Goal: Check status

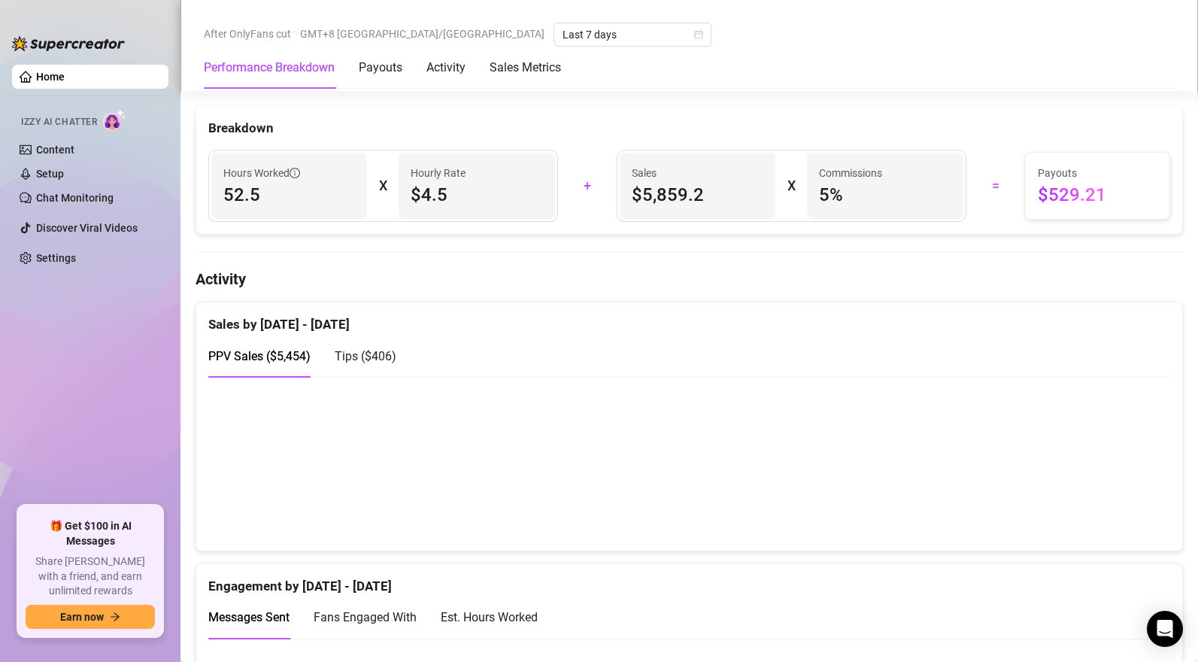
scroll to position [886, 0]
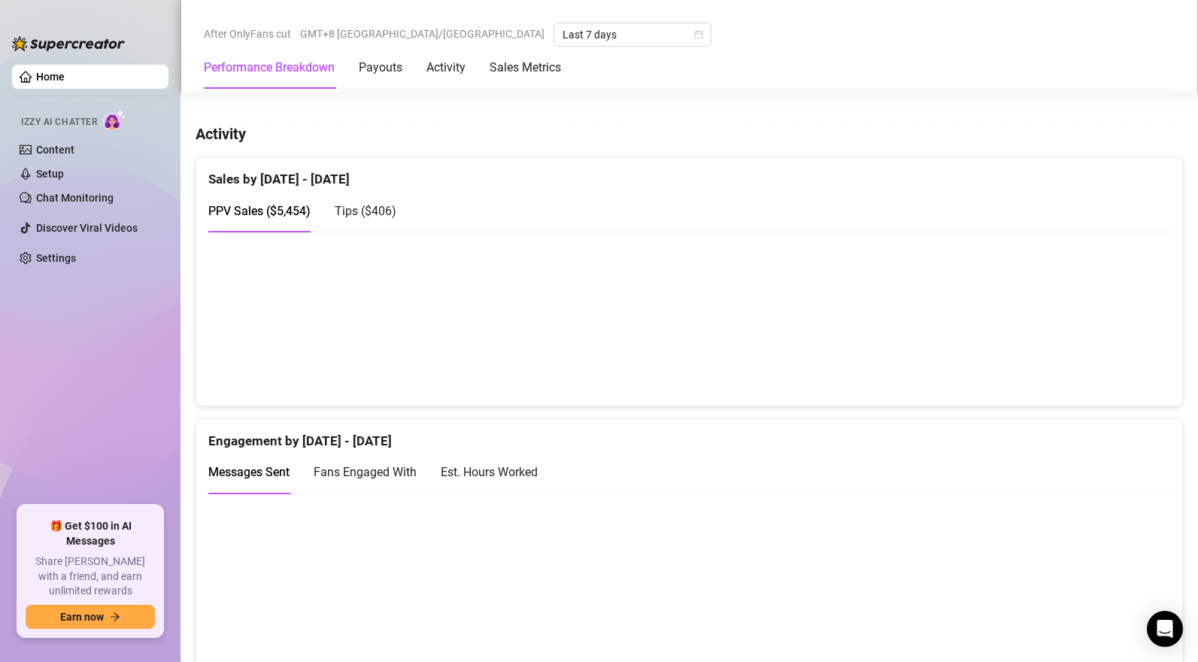
scroll to position [760, 0]
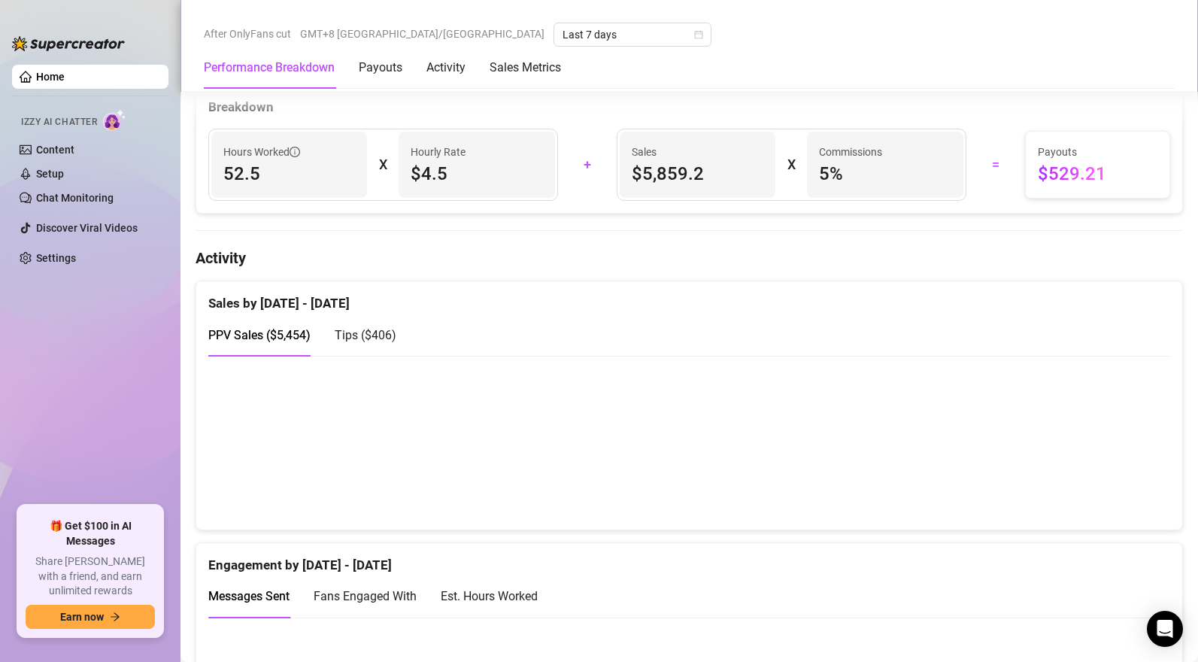
click at [389, 339] on span "Tips ( $406 )" at bounding box center [366, 335] width 62 height 14
click at [249, 335] on span "PPV Sales ( $5,454 )" at bounding box center [259, 335] width 102 height 14
click at [355, 338] on span "Tips ( $406 )" at bounding box center [366, 335] width 62 height 14
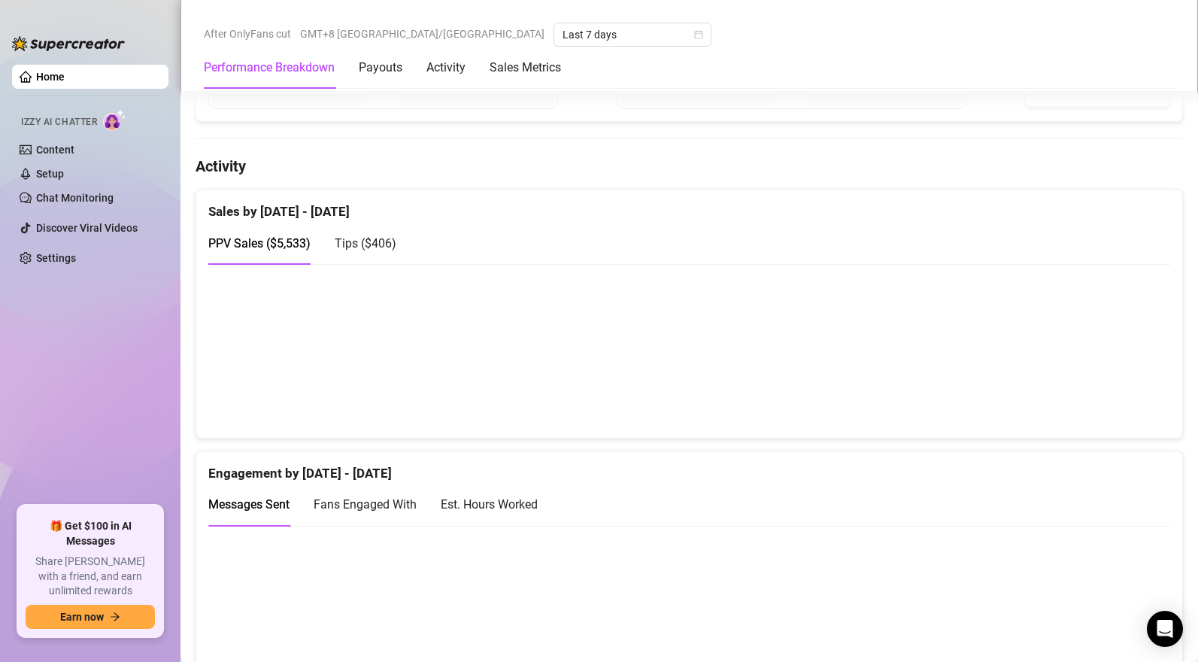
scroll to position [875, 0]
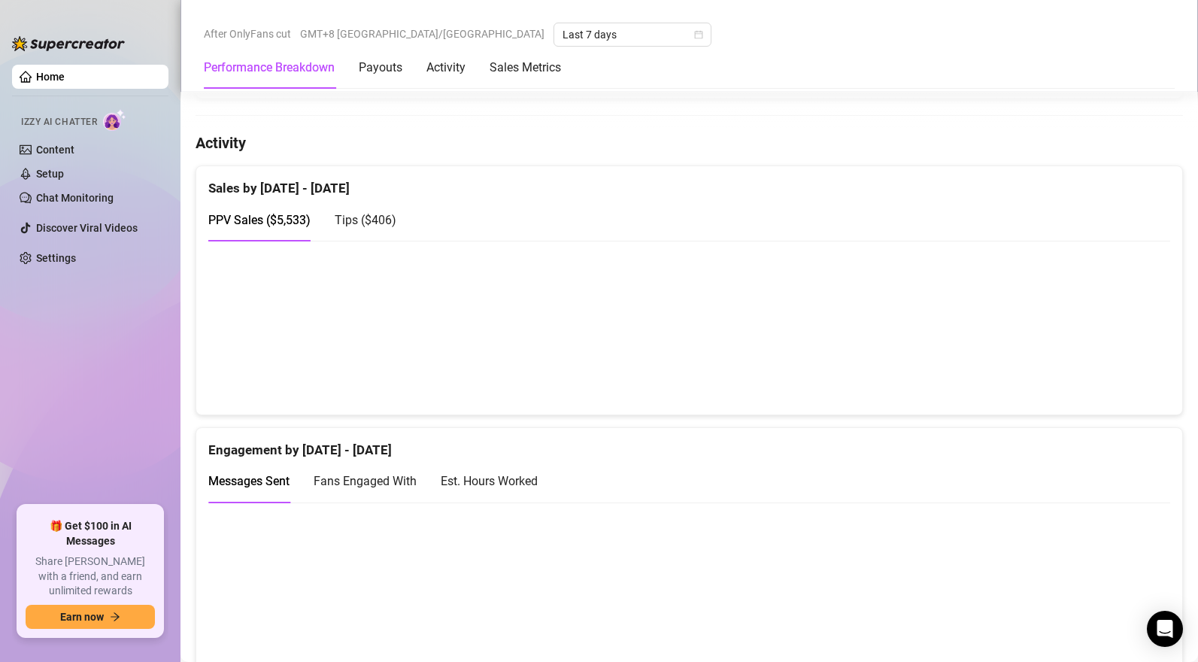
click at [386, 225] on span "Tips ( $406 )" at bounding box center [366, 220] width 62 height 14
click at [267, 218] on span "PPV Sales ( $5,533 )" at bounding box center [259, 220] width 102 height 14
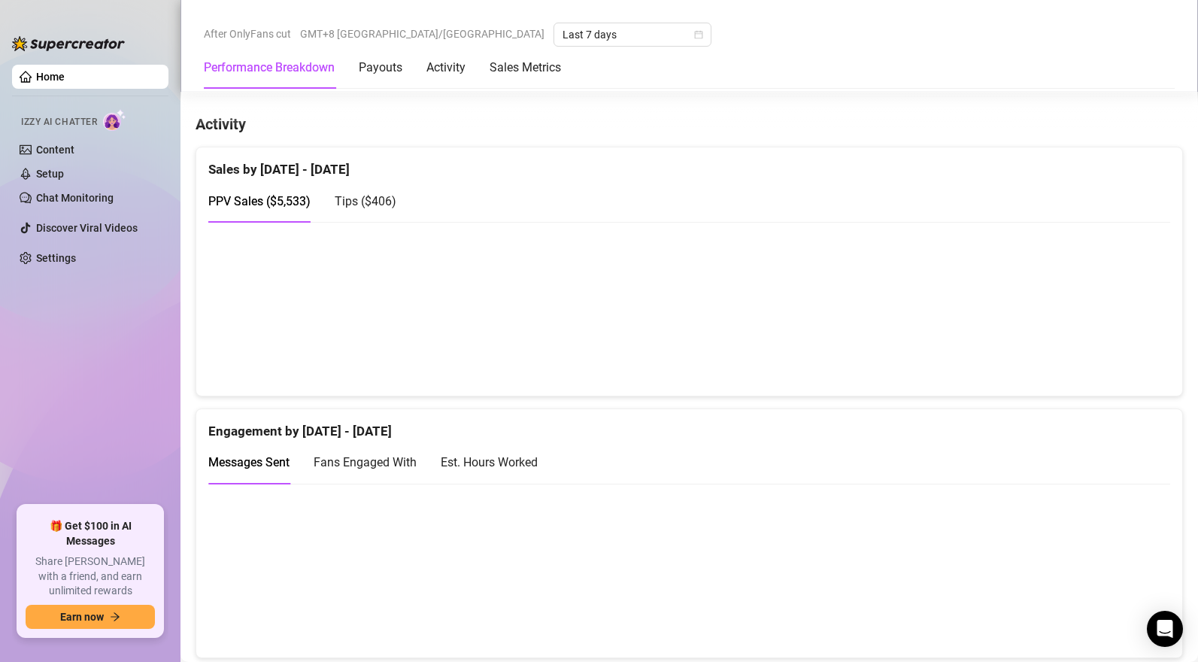
scroll to position [870, 0]
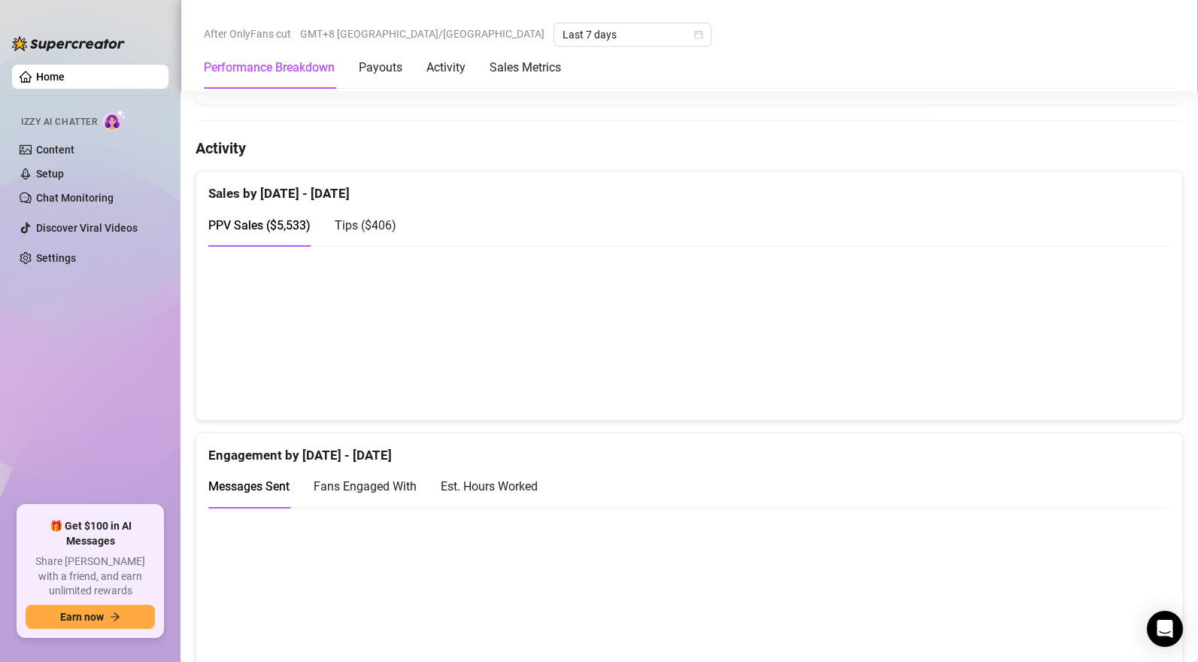
click at [359, 227] on span "Tips ( $406 )" at bounding box center [366, 225] width 62 height 14
click at [285, 232] on span "PPV Sales ( $5,533 )" at bounding box center [259, 225] width 102 height 14
